Goal: Check status: Check status

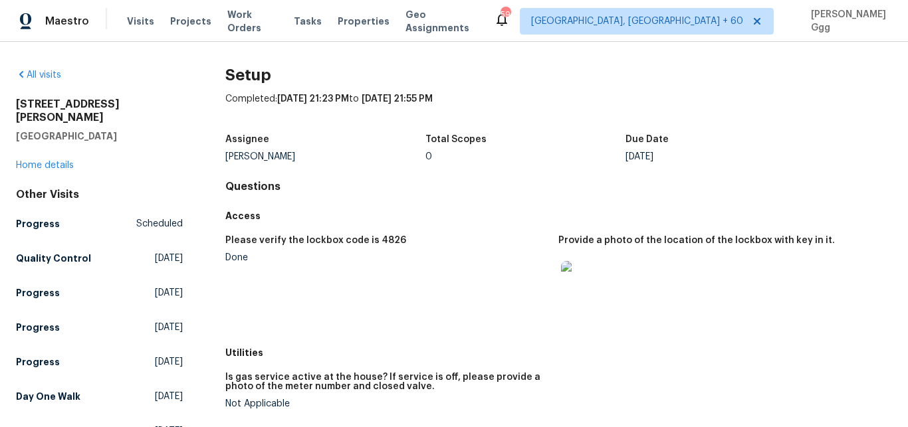
click at [130, 29] on div "Visits Projects Work Orders Tasks Properties Geo Assignments" at bounding box center [310, 21] width 367 height 27
click at [132, 23] on span "Visits" at bounding box center [140, 21] width 27 height 13
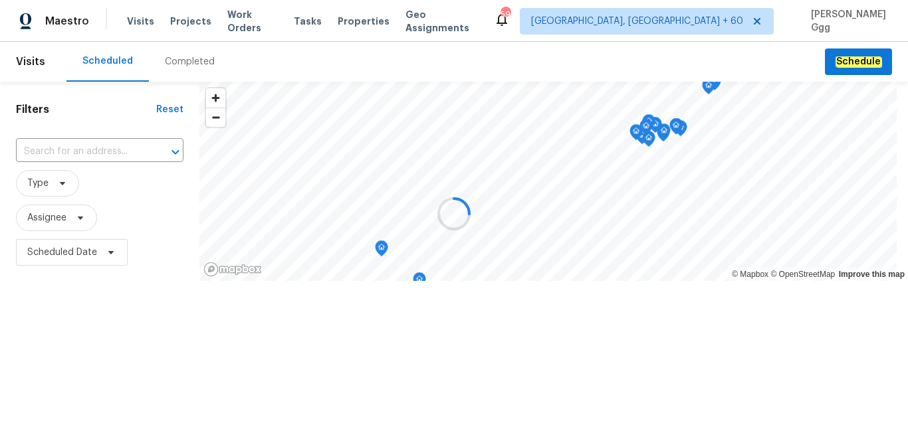
click at [175, 48] on div at bounding box center [454, 213] width 908 height 427
click at [175, 66] on div "Completed" at bounding box center [190, 61] width 50 height 13
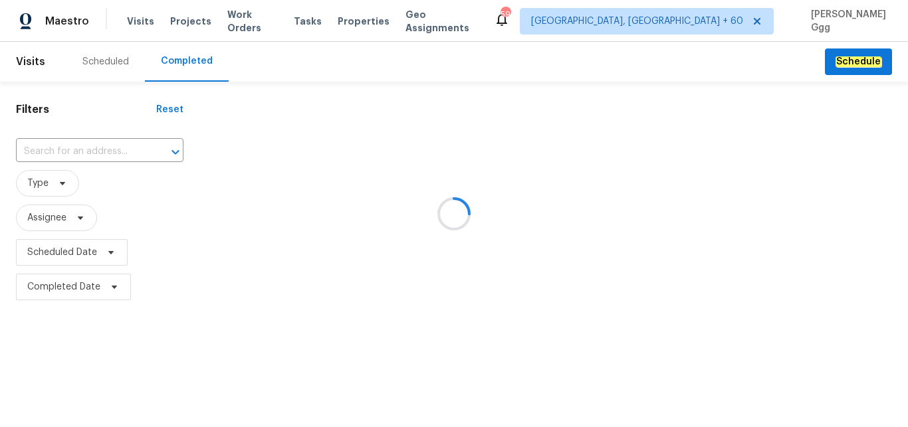
click at [90, 143] on div at bounding box center [454, 213] width 908 height 427
click at [74, 148] on div at bounding box center [454, 213] width 908 height 427
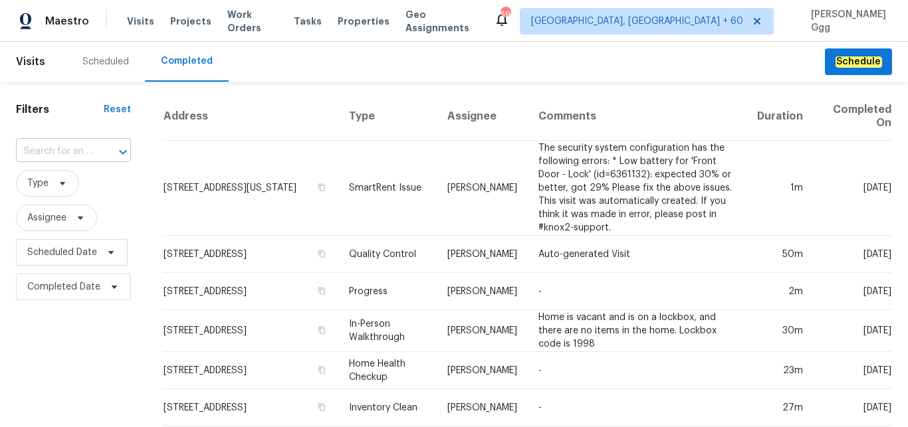
click at [39, 154] on input "text" at bounding box center [55, 152] width 78 height 21
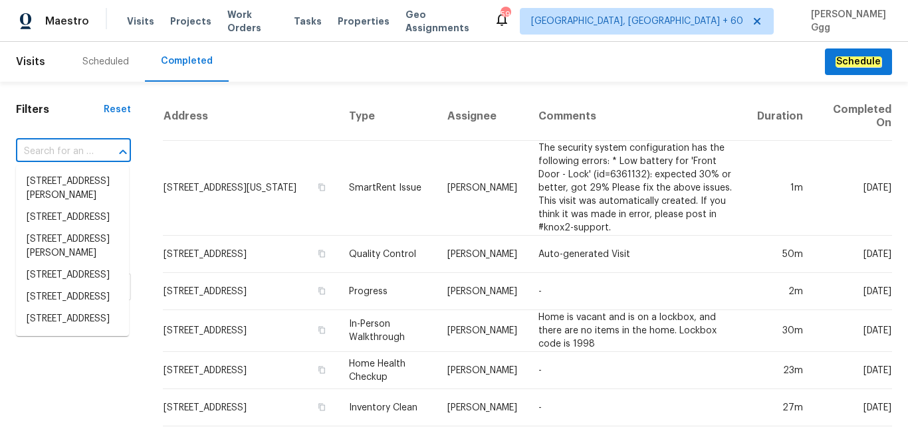
paste input "[STREET_ADDRESS][PERSON_NAME]"
type input "[STREET_ADDRESS][PERSON_NAME]"
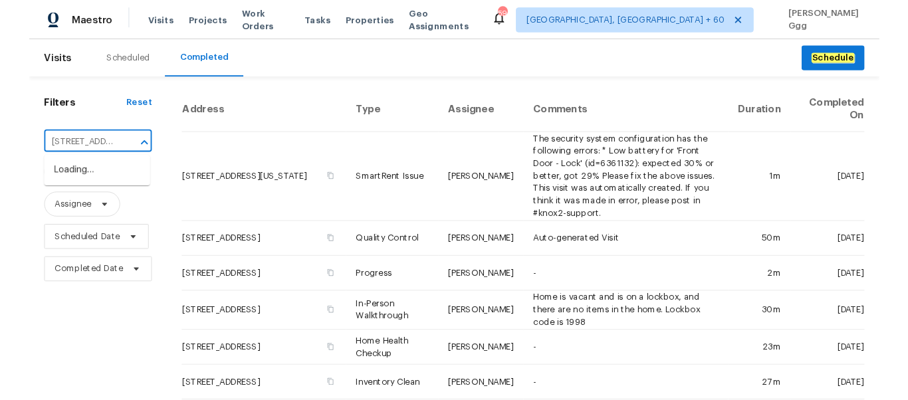
scroll to position [0, 105]
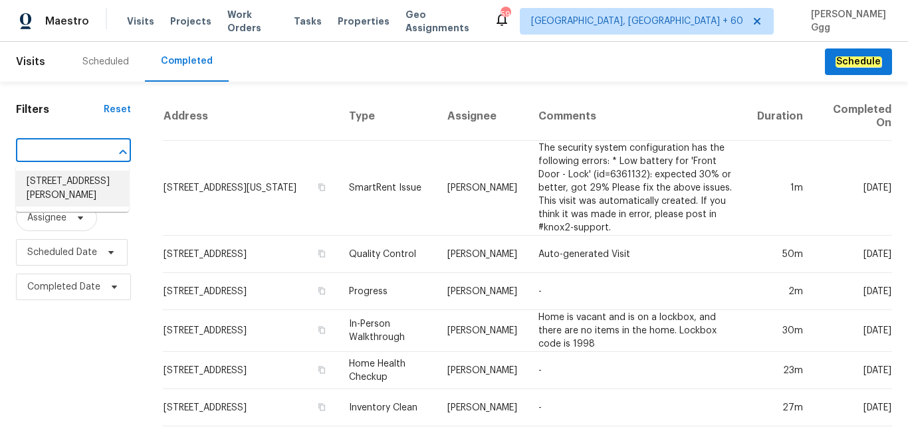
click at [61, 186] on li "[STREET_ADDRESS][PERSON_NAME]" at bounding box center [72, 189] width 113 height 36
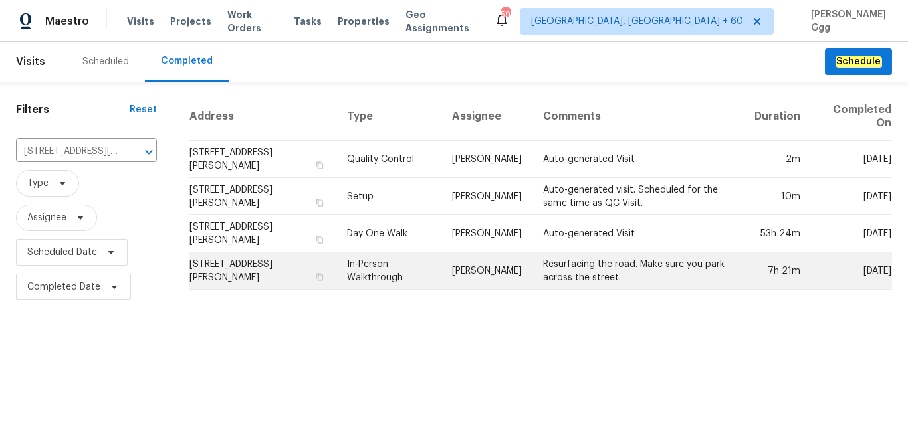
click at [374, 269] on td "In-Person Walkthrough" at bounding box center [389, 271] width 106 height 37
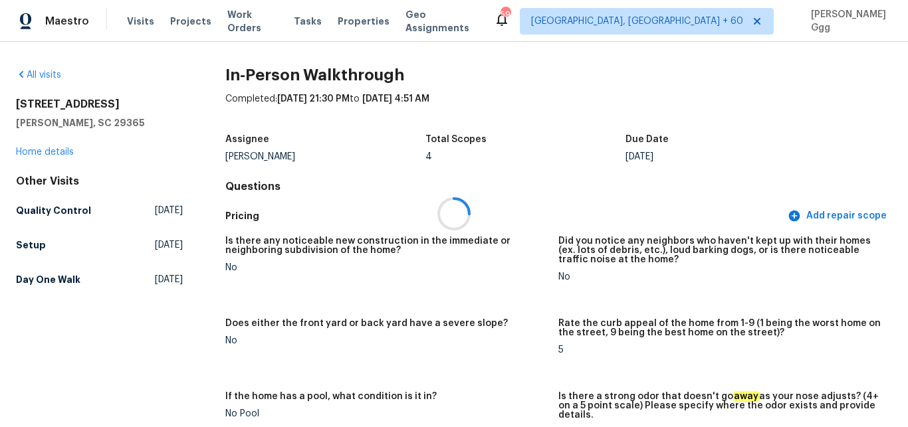
click at [560, 150] on div at bounding box center [454, 213] width 908 height 427
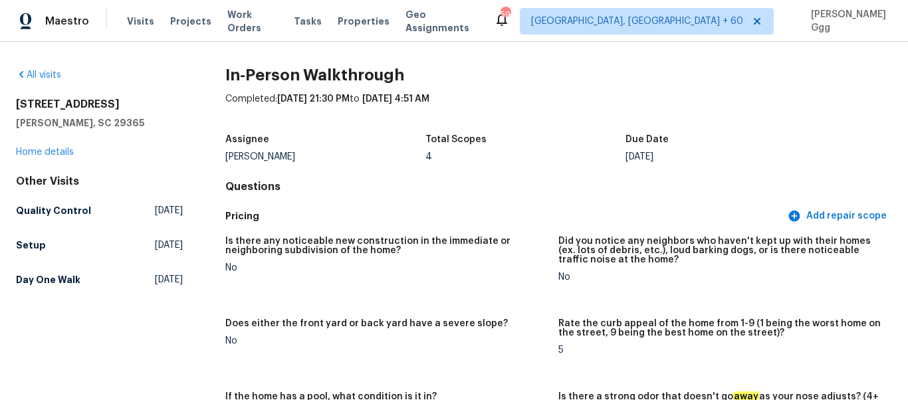
scroll to position [1541, 0]
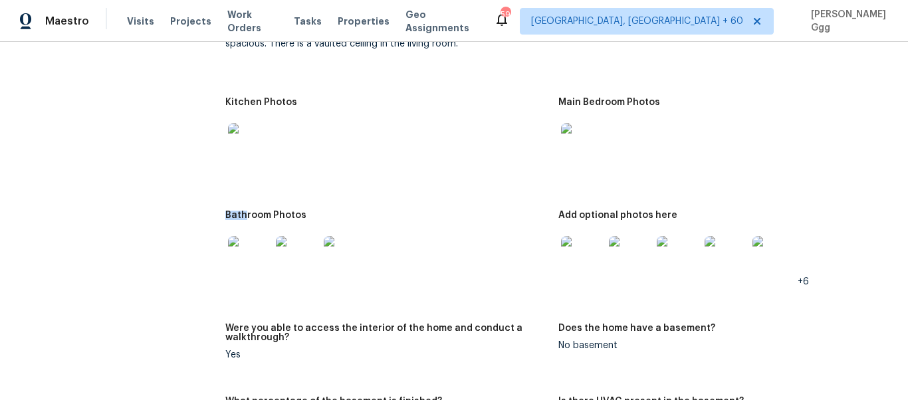
click at [258, 256] on img at bounding box center [249, 257] width 43 height 43
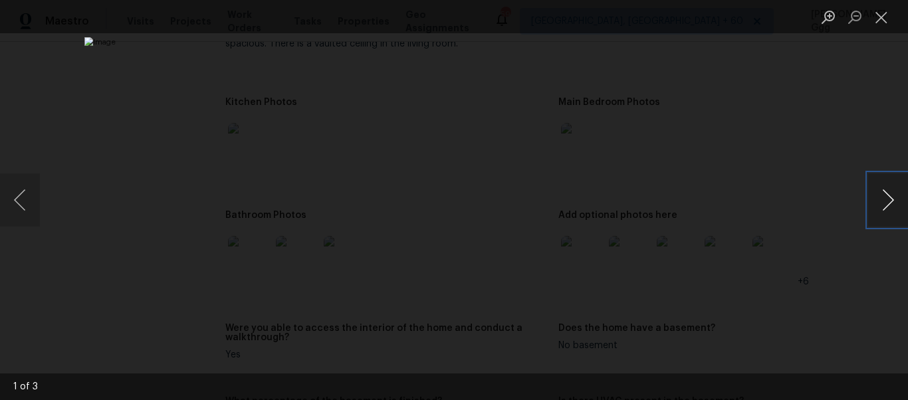
click at [884, 204] on button "Next image" at bounding box center [888, 199] width 40 height 53
click at [550, 249] on img "Lightbox" at bounding box center [356, 138] width 1506 height 663
click at [881, 31] on li "Lightbox" at bounding box center [881, 16] width 27 height 33
click at [883, 19] on button "Close lightbox" at bounding box center [881, 16] width 27 height 23
